Goal: Find specific page/section: Find specific page/section

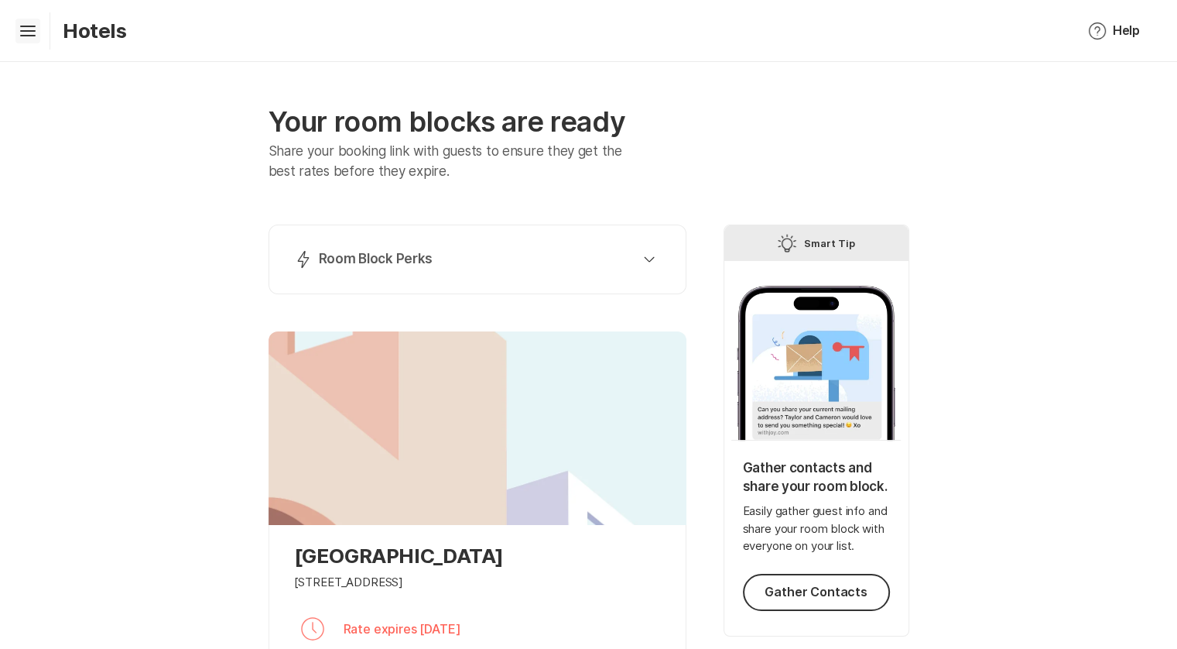
click at [37, 31] on icon "Hamburger" at bounding box center [27, 31] width 25 height 25
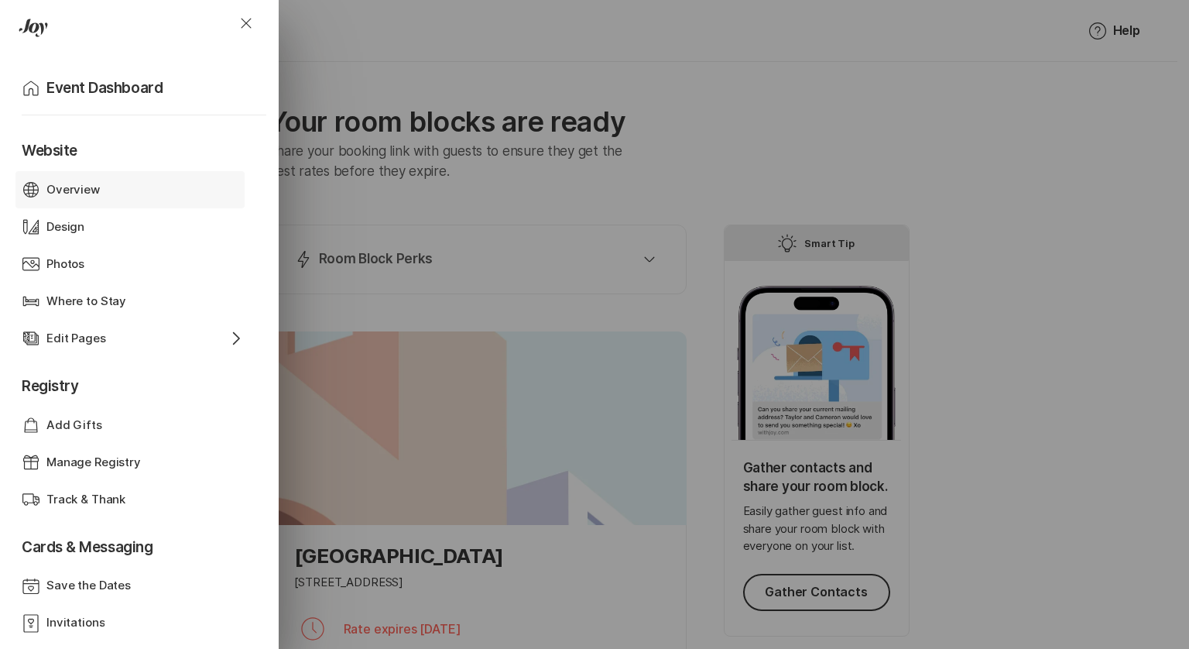
click at [102, 196] on div "Overview" at bounding box center [129, 190] width 167 height 18
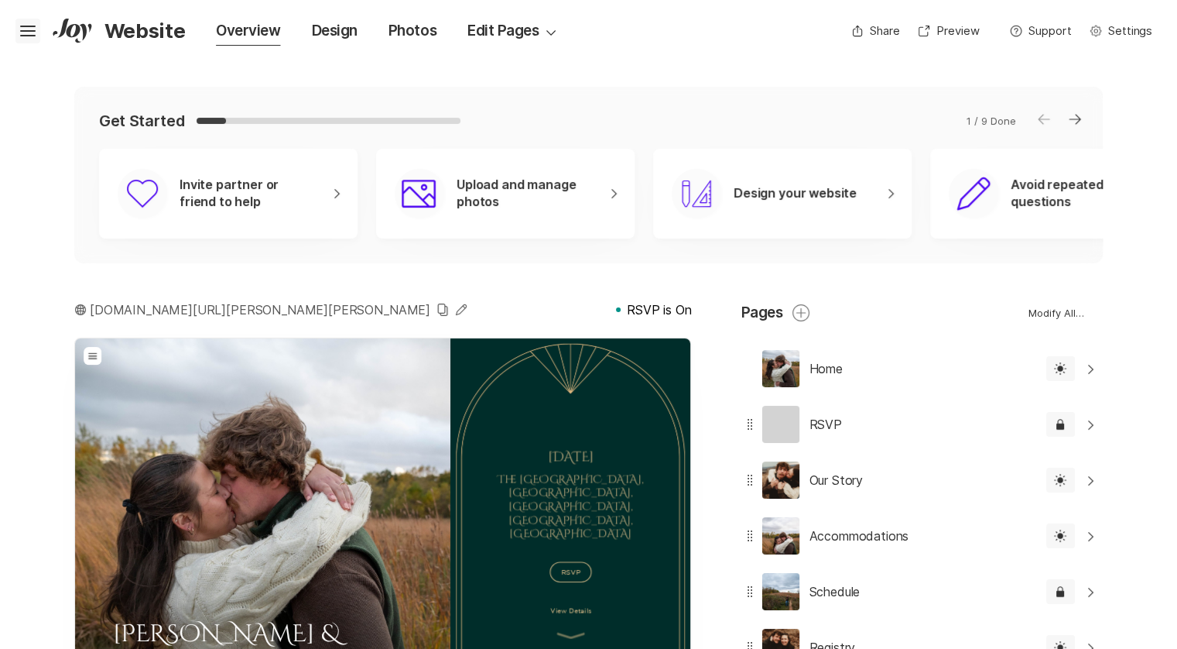
click at [28, 34] on icon "Hamburger" at bounding box center [27, 31] width 25 height 25
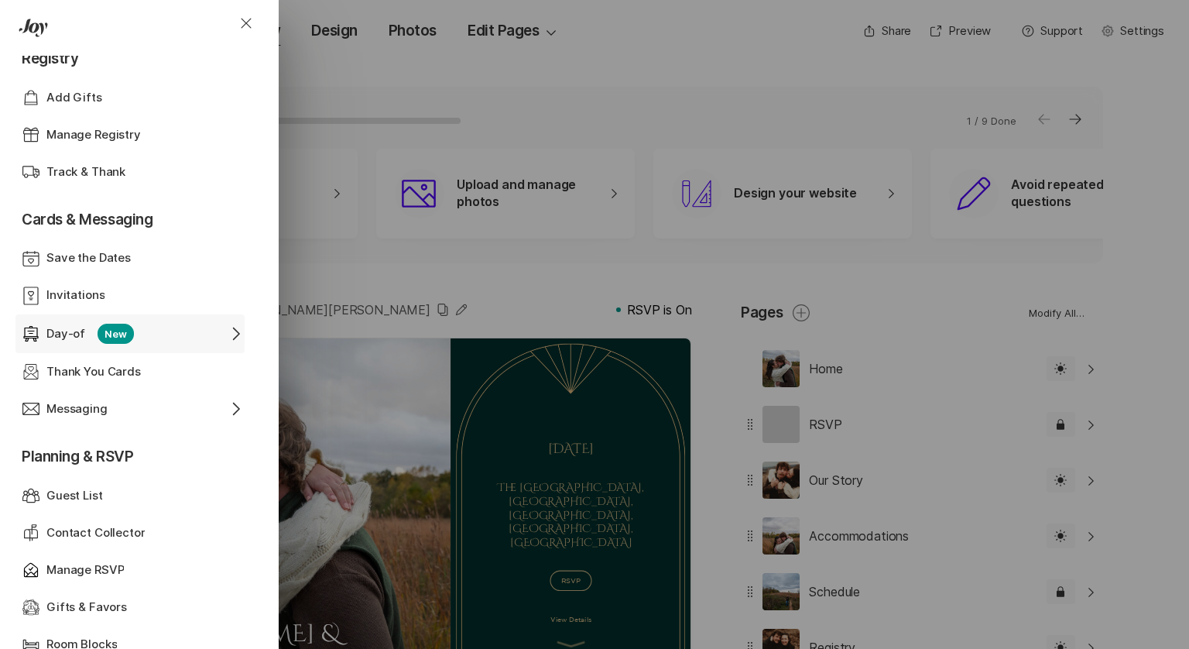
scroll to position [347, 0]
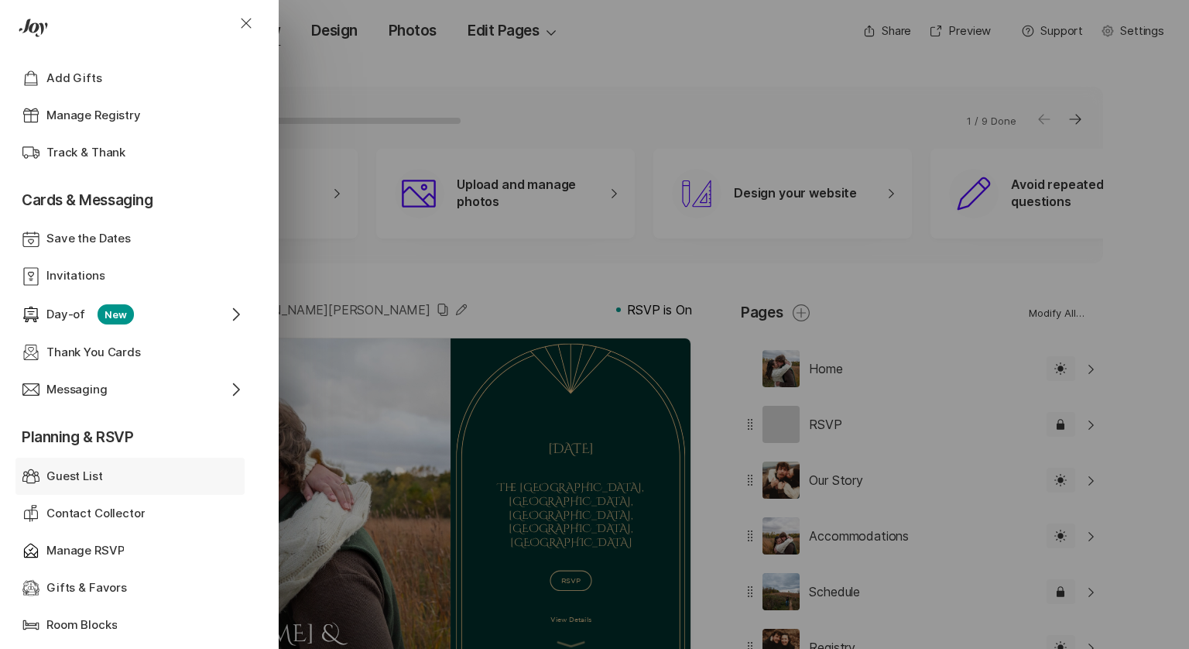
click at [81, 481] on p "Guest List" at bounding box center [74, 476] width 56 height 18
